Goal: Complete application form

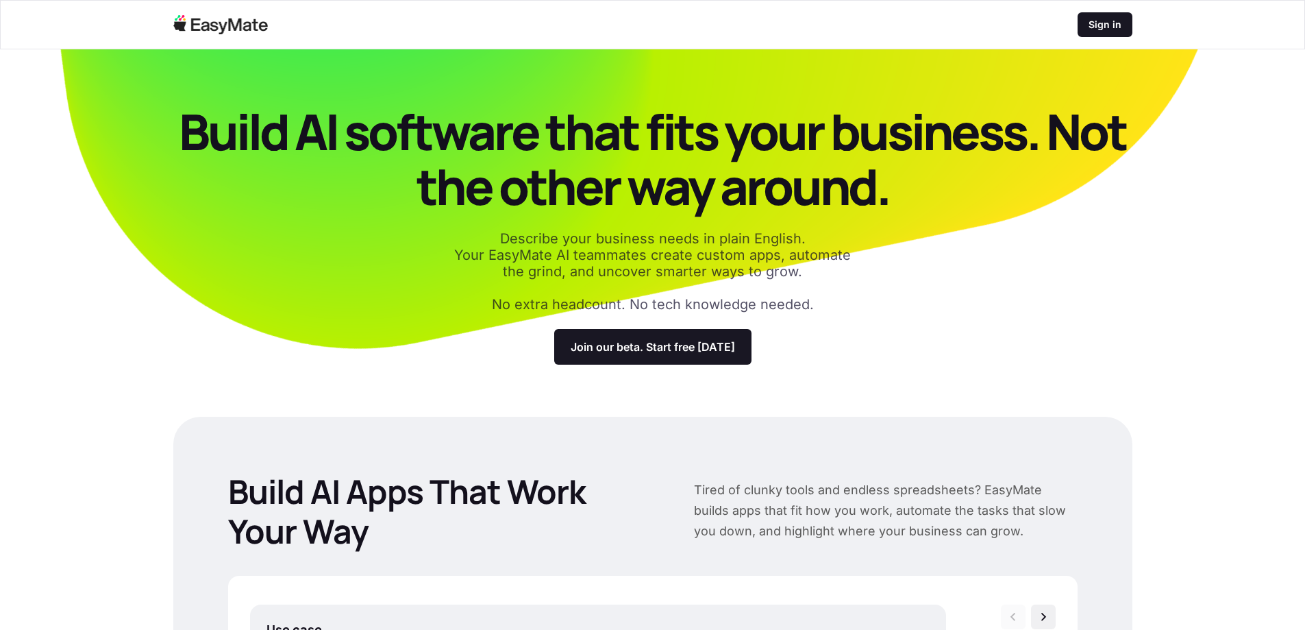
scroll to position [1849, 0]
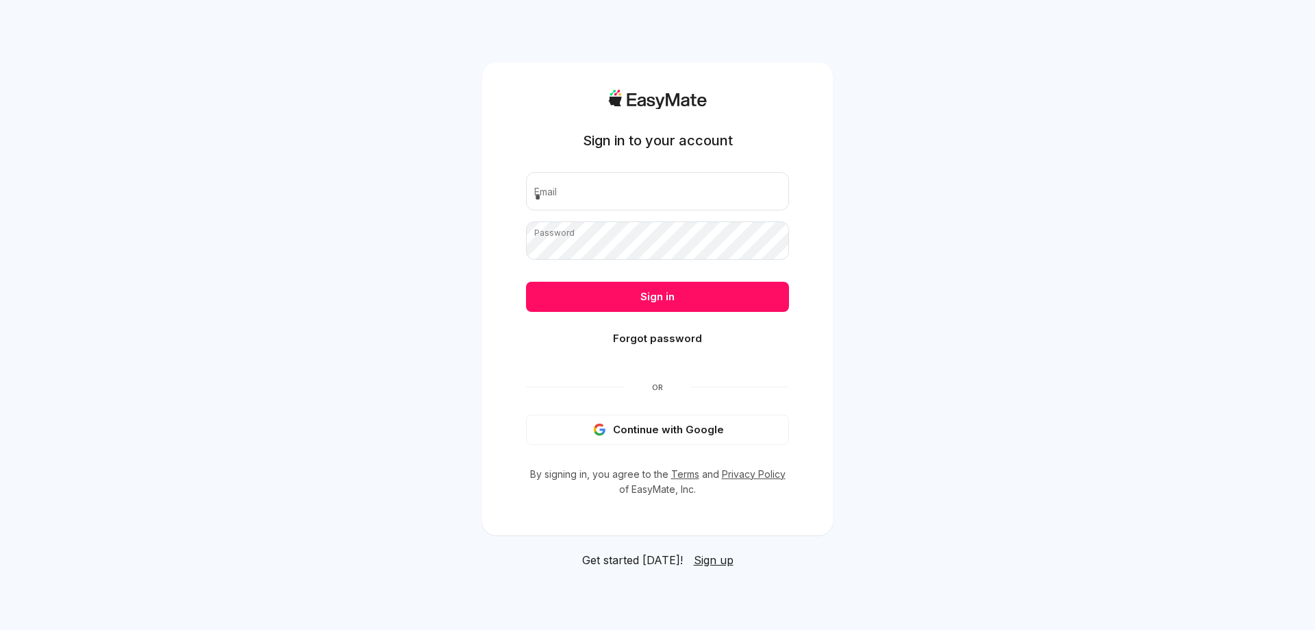
click at [667, 431] on button "Continue with Google" at bounding box center [657, 429] width 263 height 30
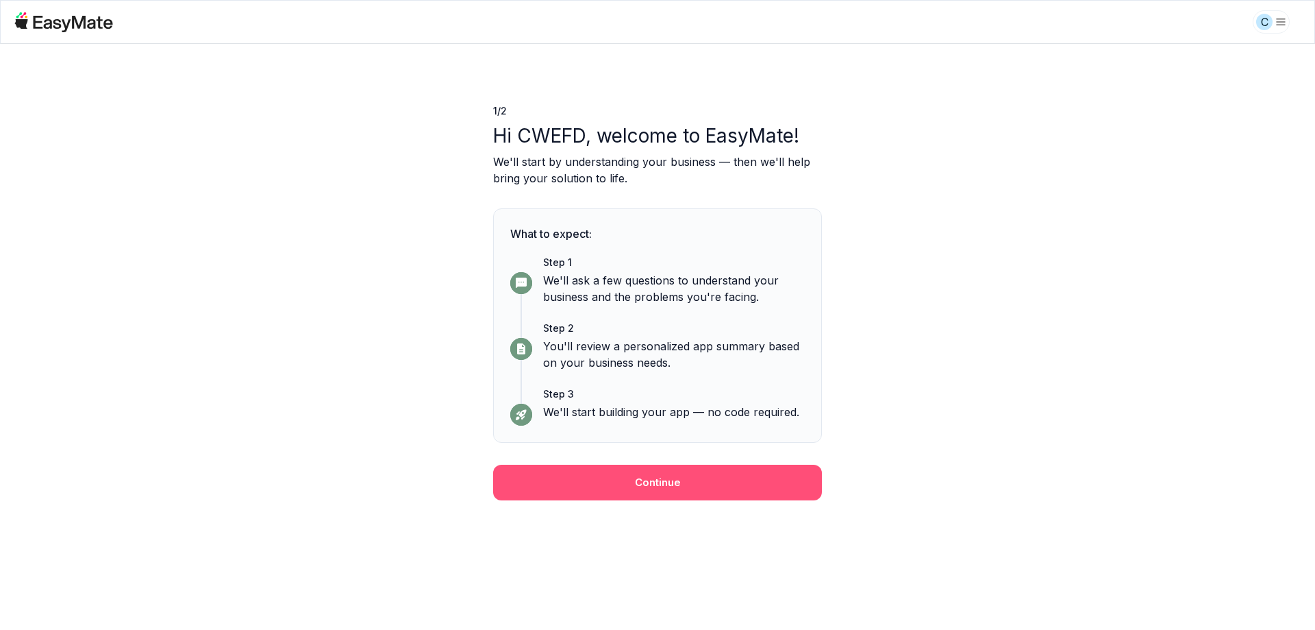
click at [667, 482] on button "Continue" at bounding box center [657, 482] width 329 height 36
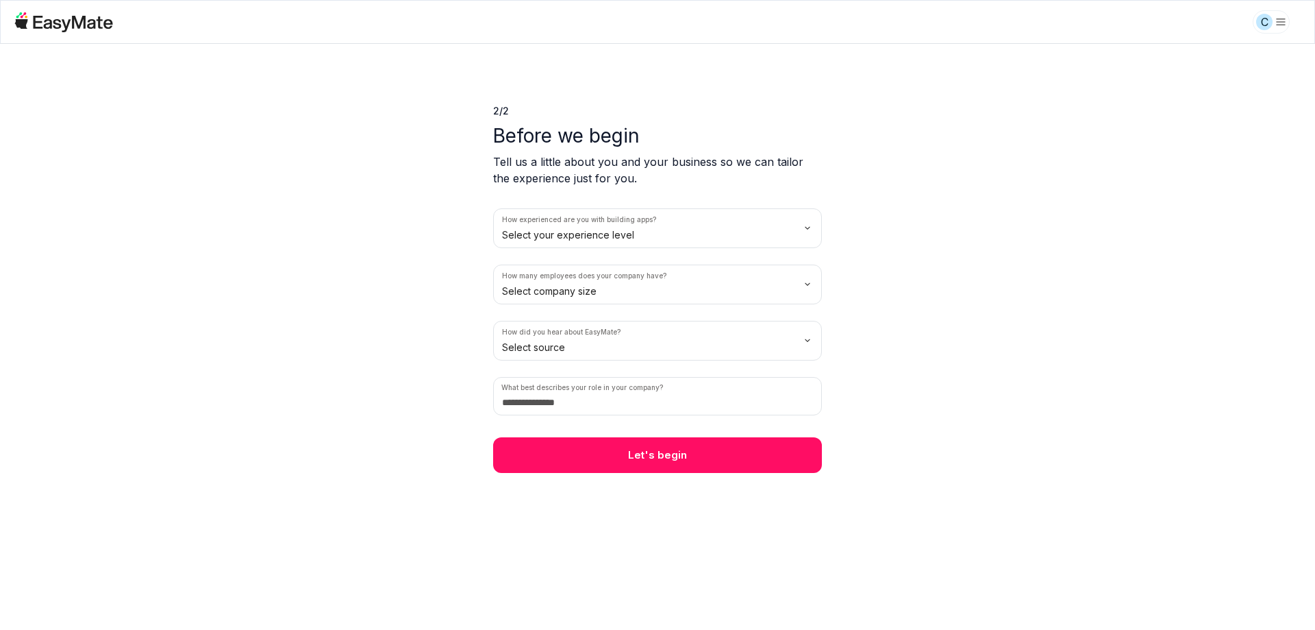
click at [640, 229] on html "C 2 / 2 Before we begin Tell us a little about you and your business so we can …" at bounding box center [657, 315] width 1315 height 630
click at [642, 295] on html "C 2 / 2 Before we begin Tell us a little about you and your business so we can …" at bounding box center [657, 315] width 1315 height 630
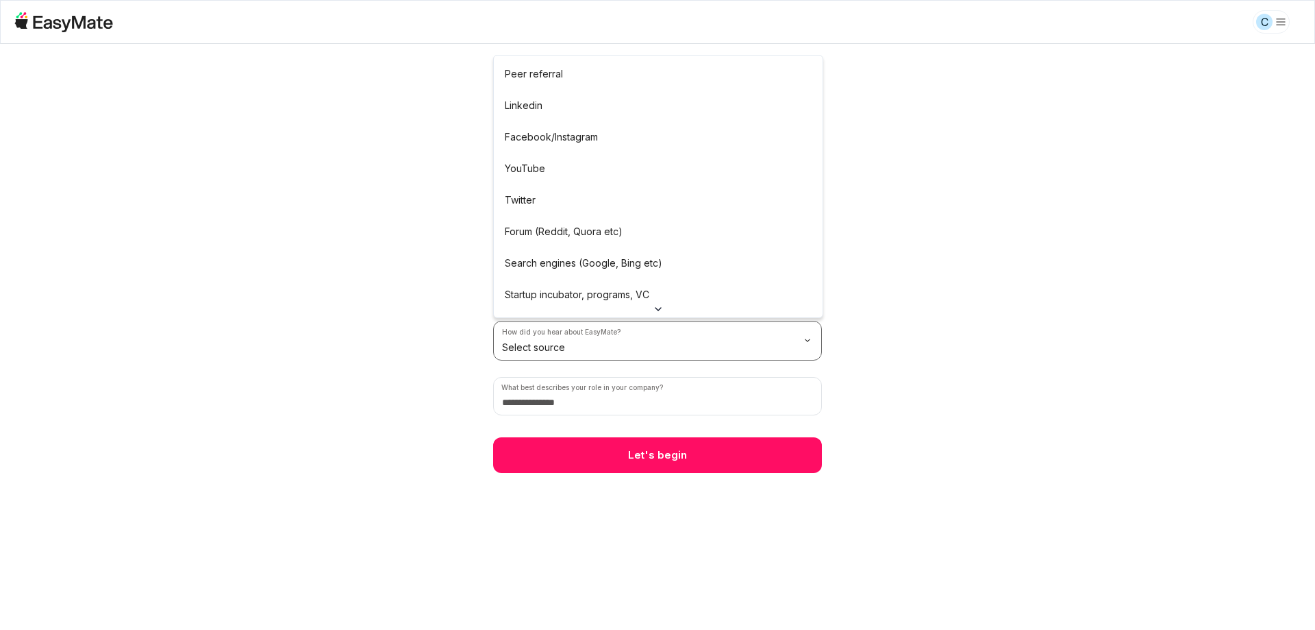
click at [597, 343] on html "C 2 / 2 Before we begin Tell us a little about you and your business so we can …" at bounding box center [657, 315] width 1315 height 630
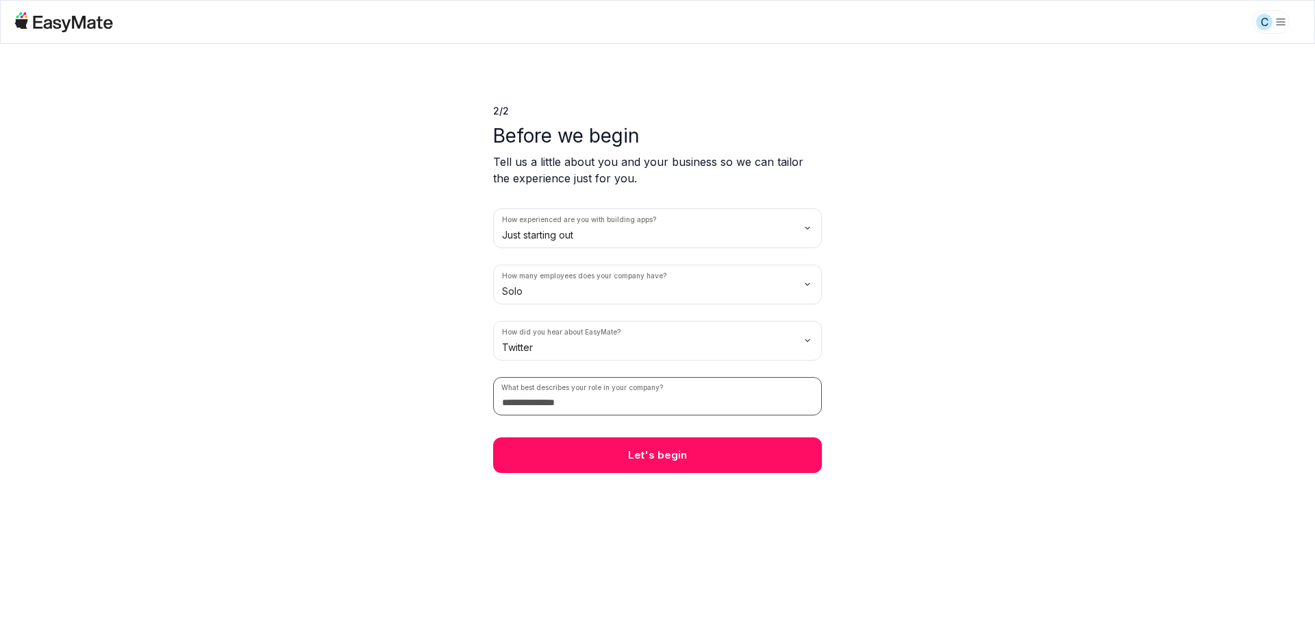
click at [571, 400] on input at bounding box center [657, 396] width 329 height 38
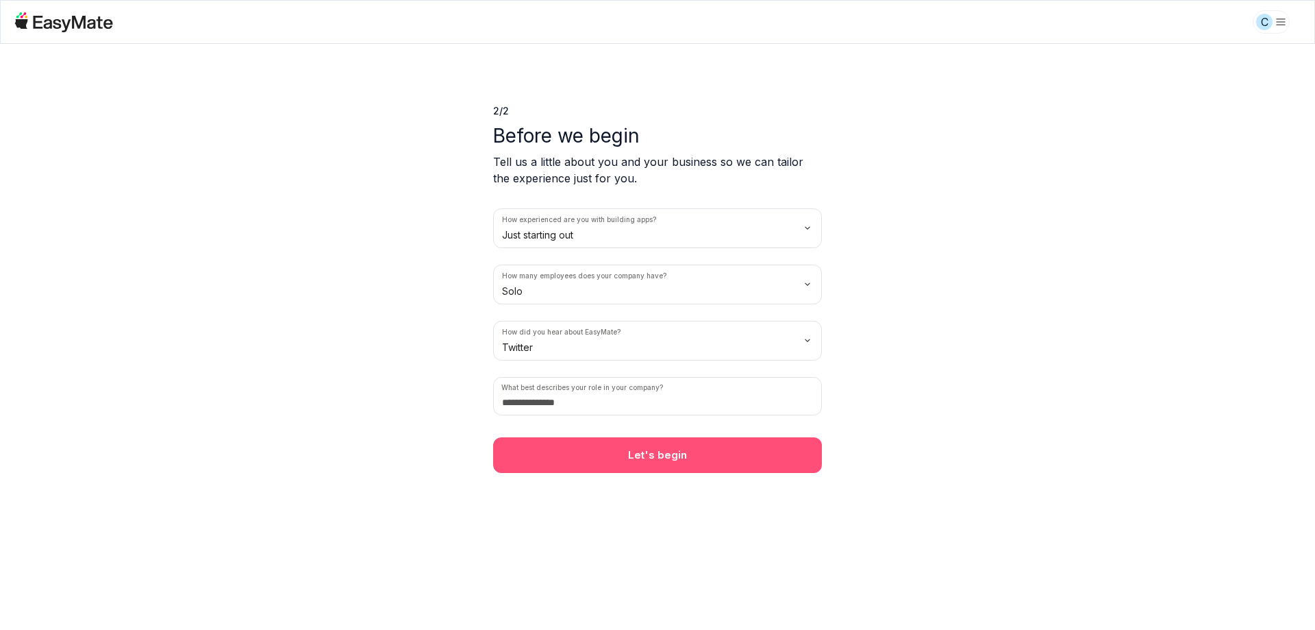
click at [661, 443] on button "Let's begin" at bounding box center [657, 455] width 329 height 36
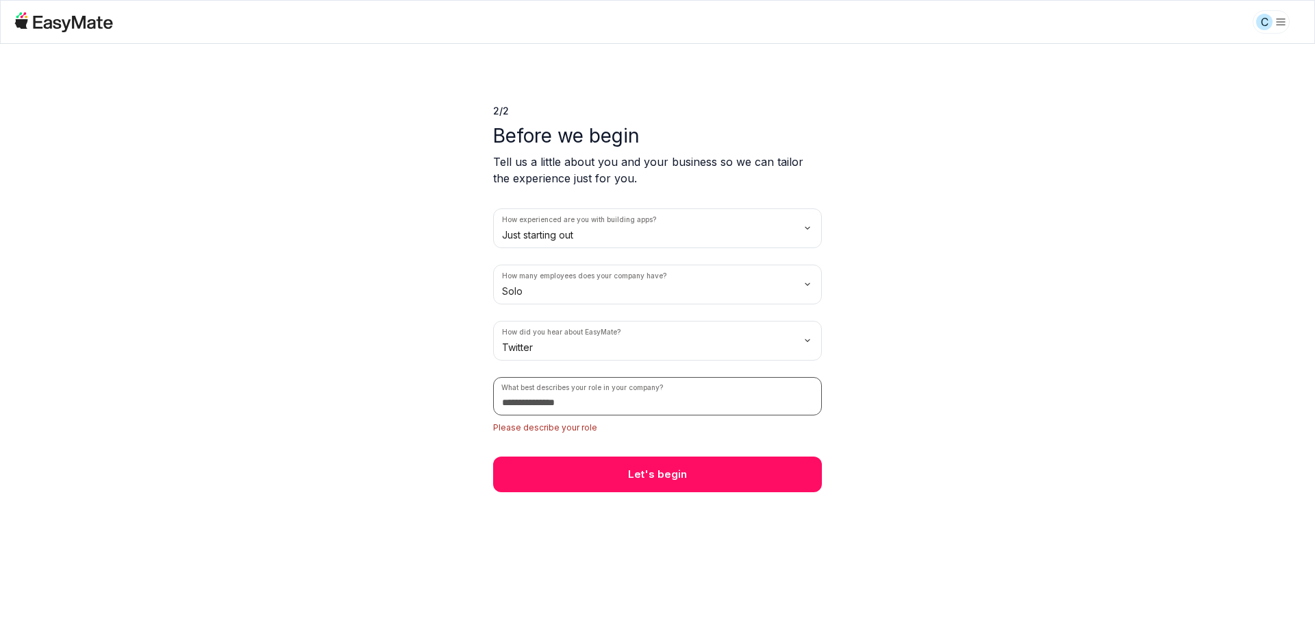
click at [576, 378] on input at bounding box center [657, 396] width 329 height 38
click at [578, 401] on input at bounding box center [657, 396] width 329 height 38
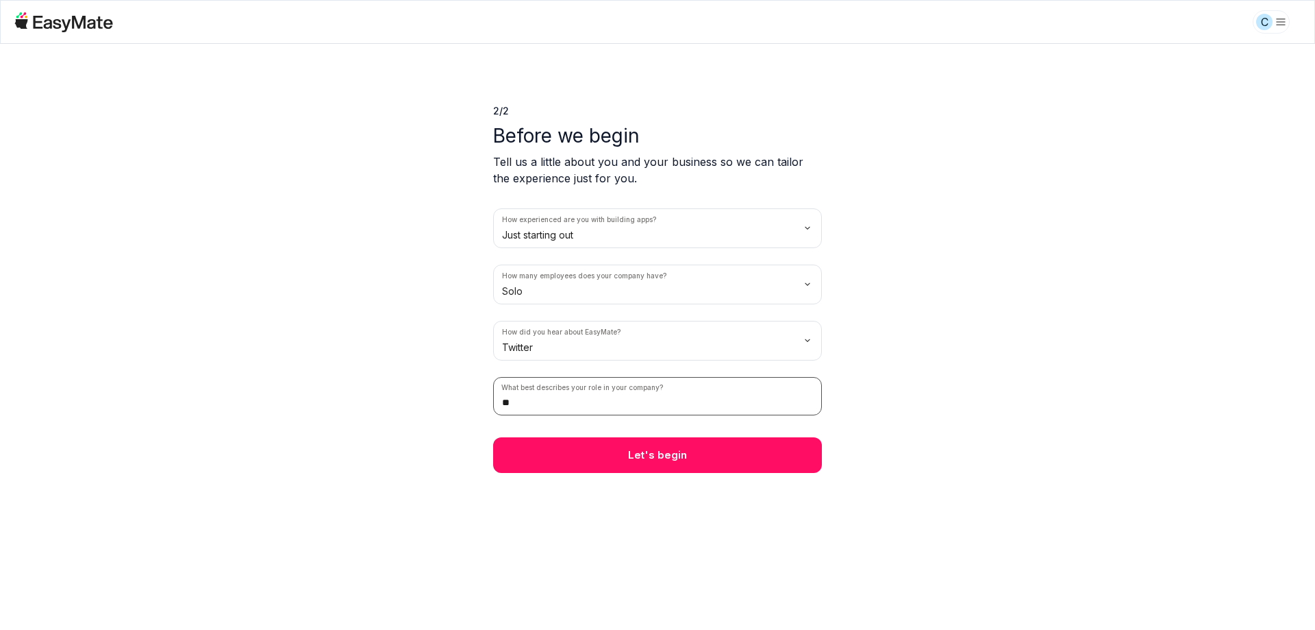
type input "*"
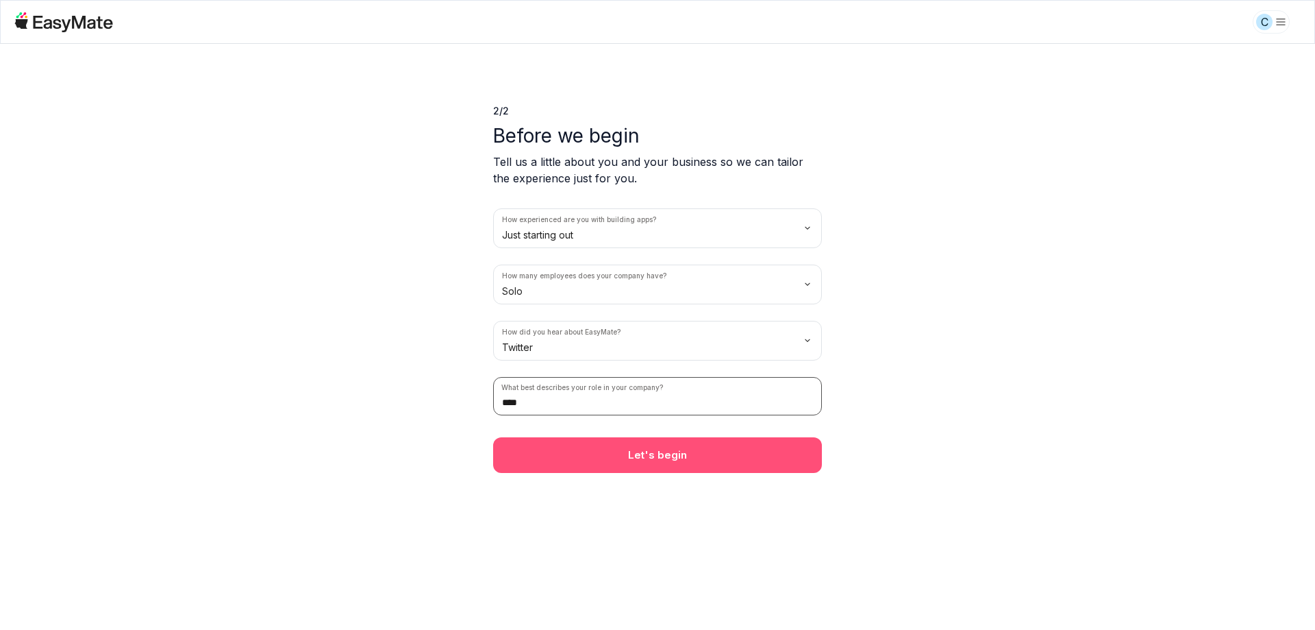
type input "****"
click at [662, 458] on button "Let's begin" at bounding box center [657, 455] width 329 height 36
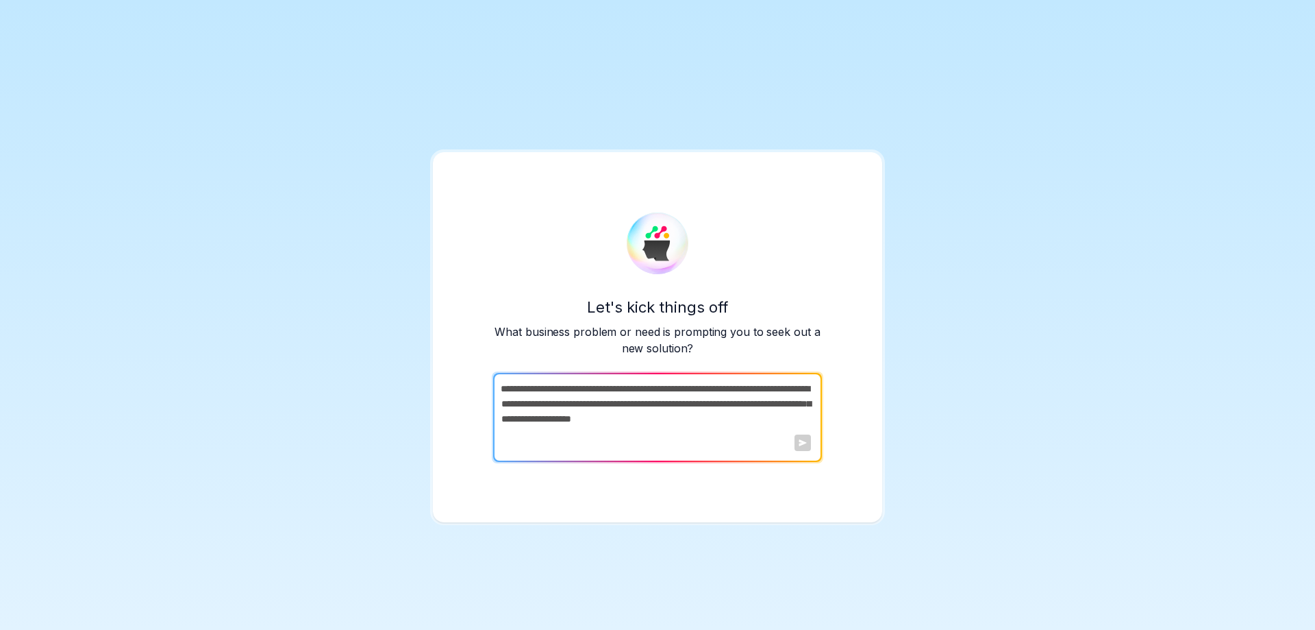
click at [565, 423] on textarea at bounding box center [656, 417] width 326 height 89
click at [803, 438] on div at bounding box center [803, 442] width 16 height 16
